Goal: Book appointment/travel/reservation

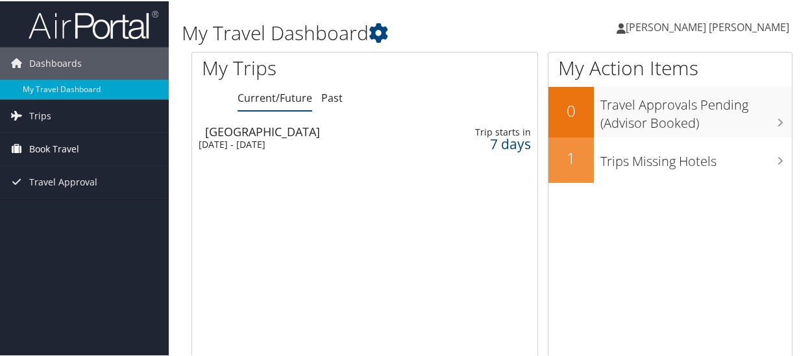
click at [34, 147] on span "Book Travel" at bounding box center [54, 148] width 50 height 32
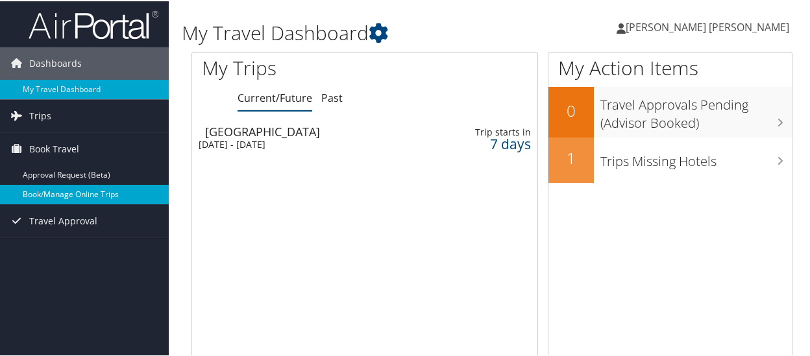
click at [47, 196] on link "Book/Manage Online Trips" at bounding box center [84, 193] width 169 height 19
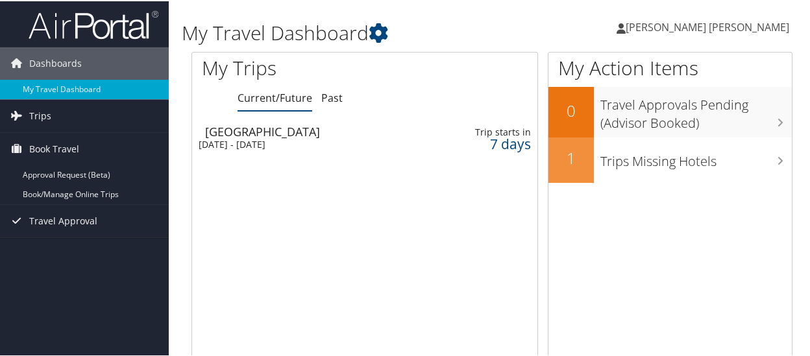
click at [262, 141] on div "[DATE] - [DATE]" at bounding box center [305, 144] width 212 height 12
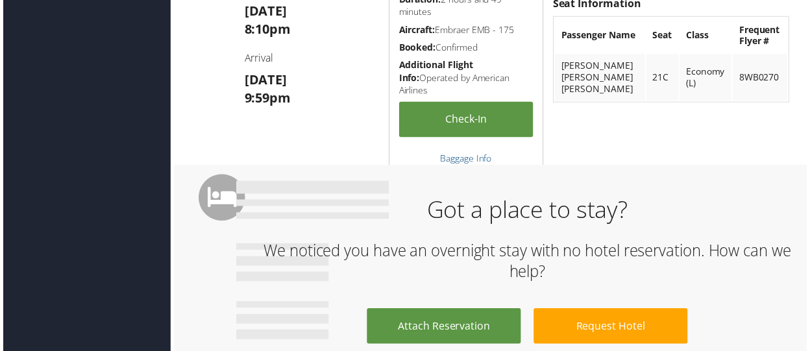
scroll to position [584, 0]
